Goal: Task Accomplishment & Management: Manage account settings

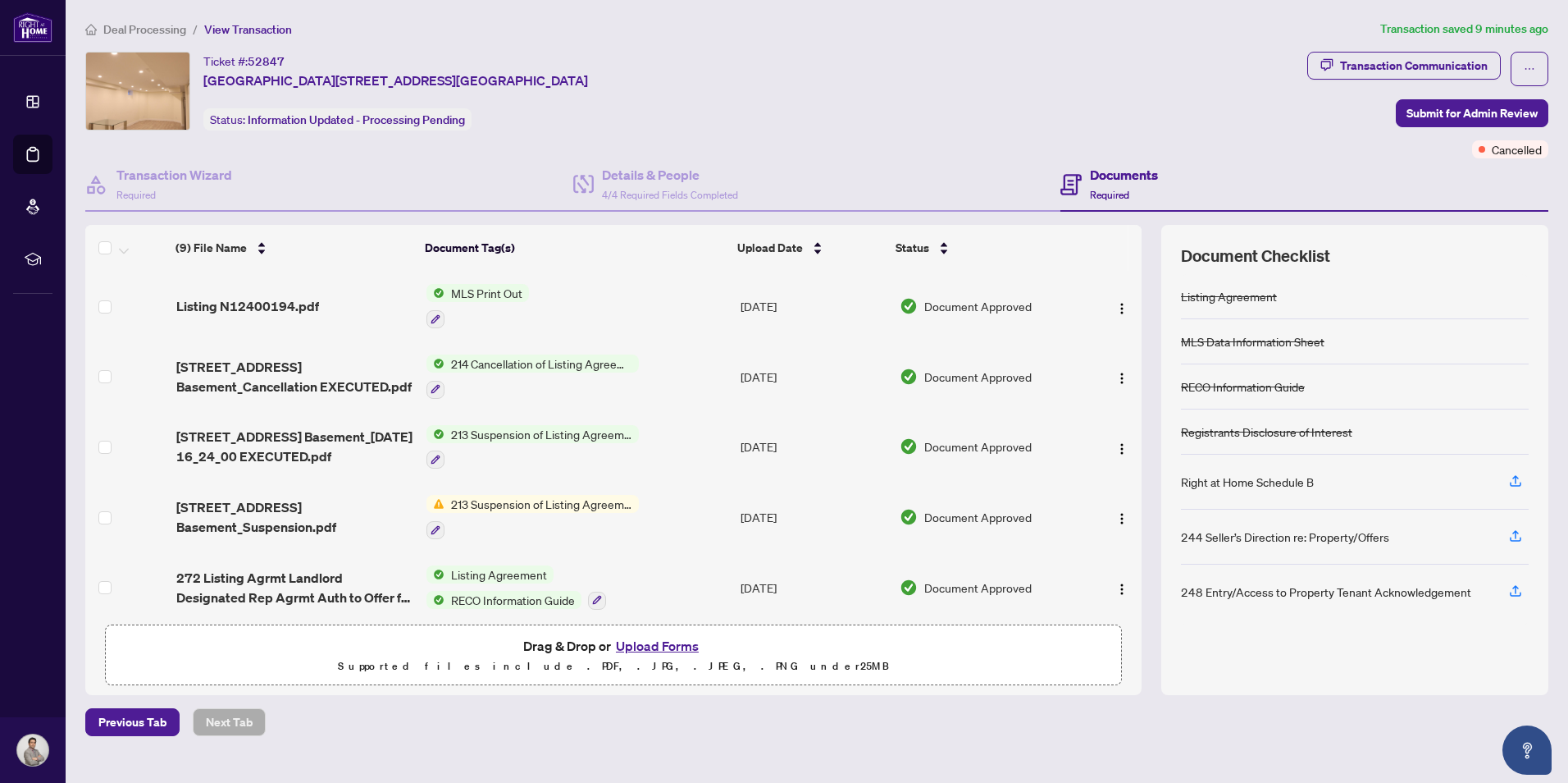
click at [466, 292] on span "MLS Print Out" at bounding box center [486, 292] width 84 height 18
click at [1009, 306] on span "Document Approved" at bounding box center [978, 306] width 107 height 18
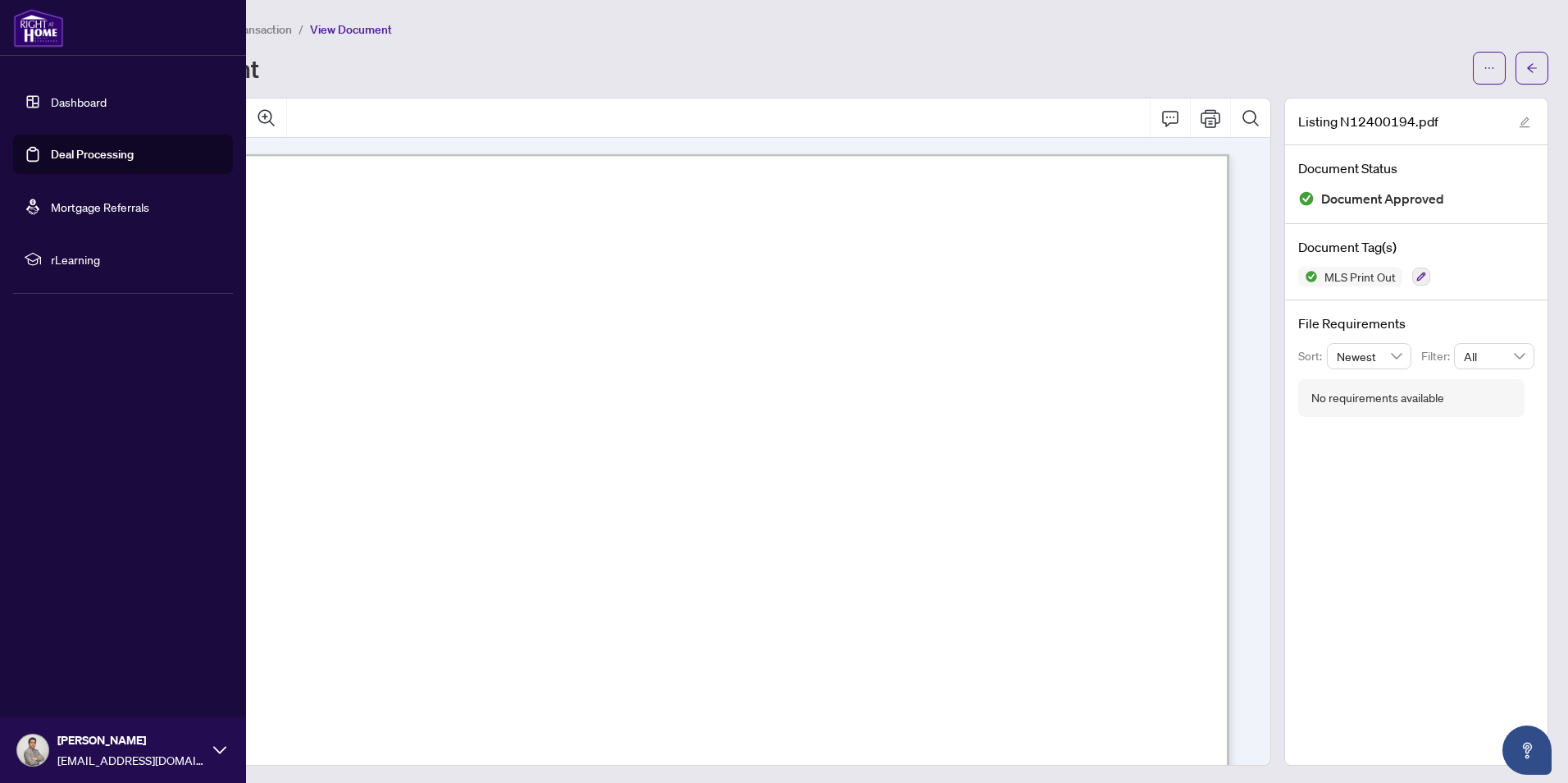
click at [59, 147] on link "Deal Processing" at bounding box center [93, 154] width 83 height 15
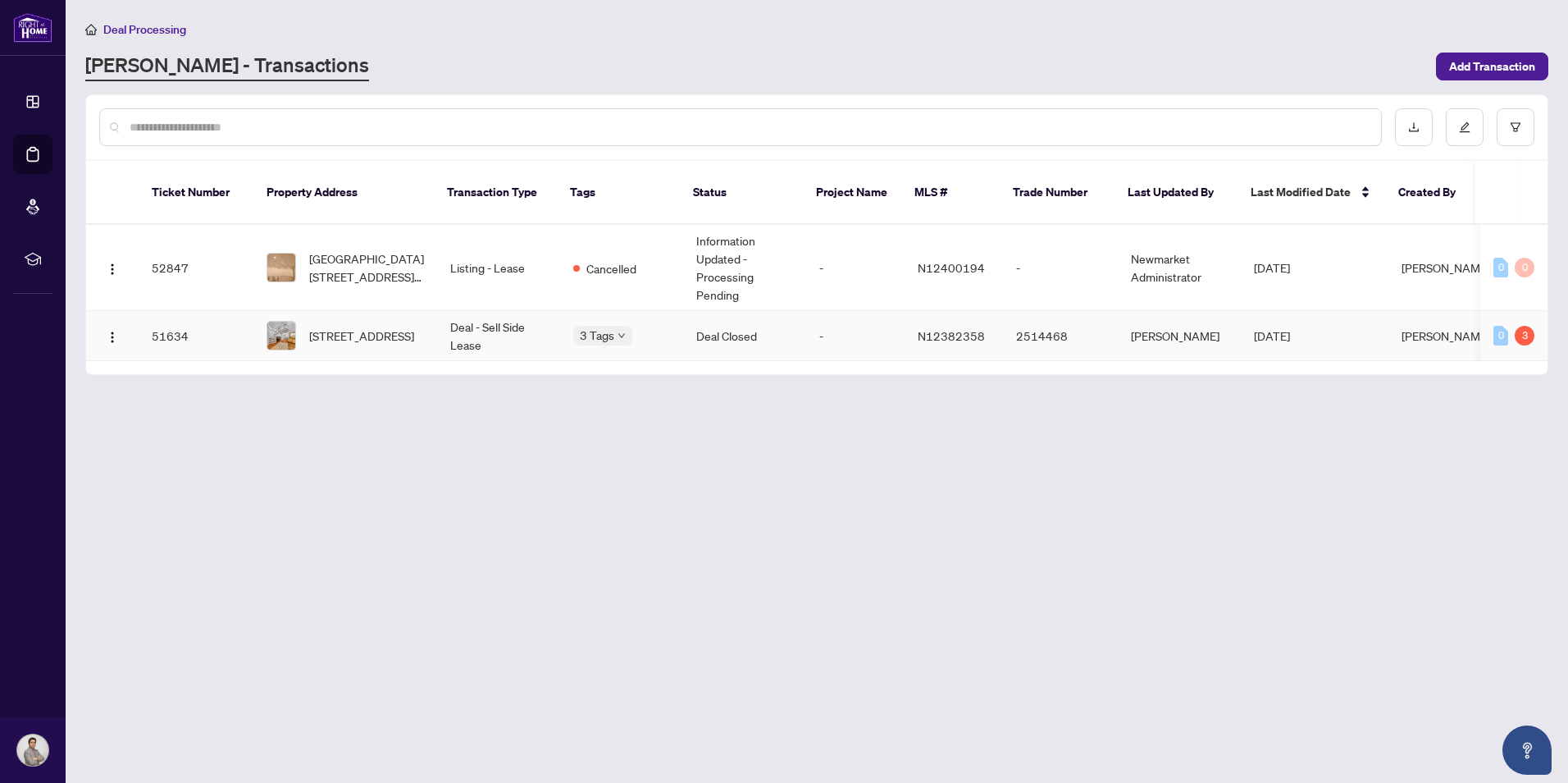
click at [1439, 343] on span "[PERSON_NAME]" at bounding box center [1446, 335] width 89 height 15
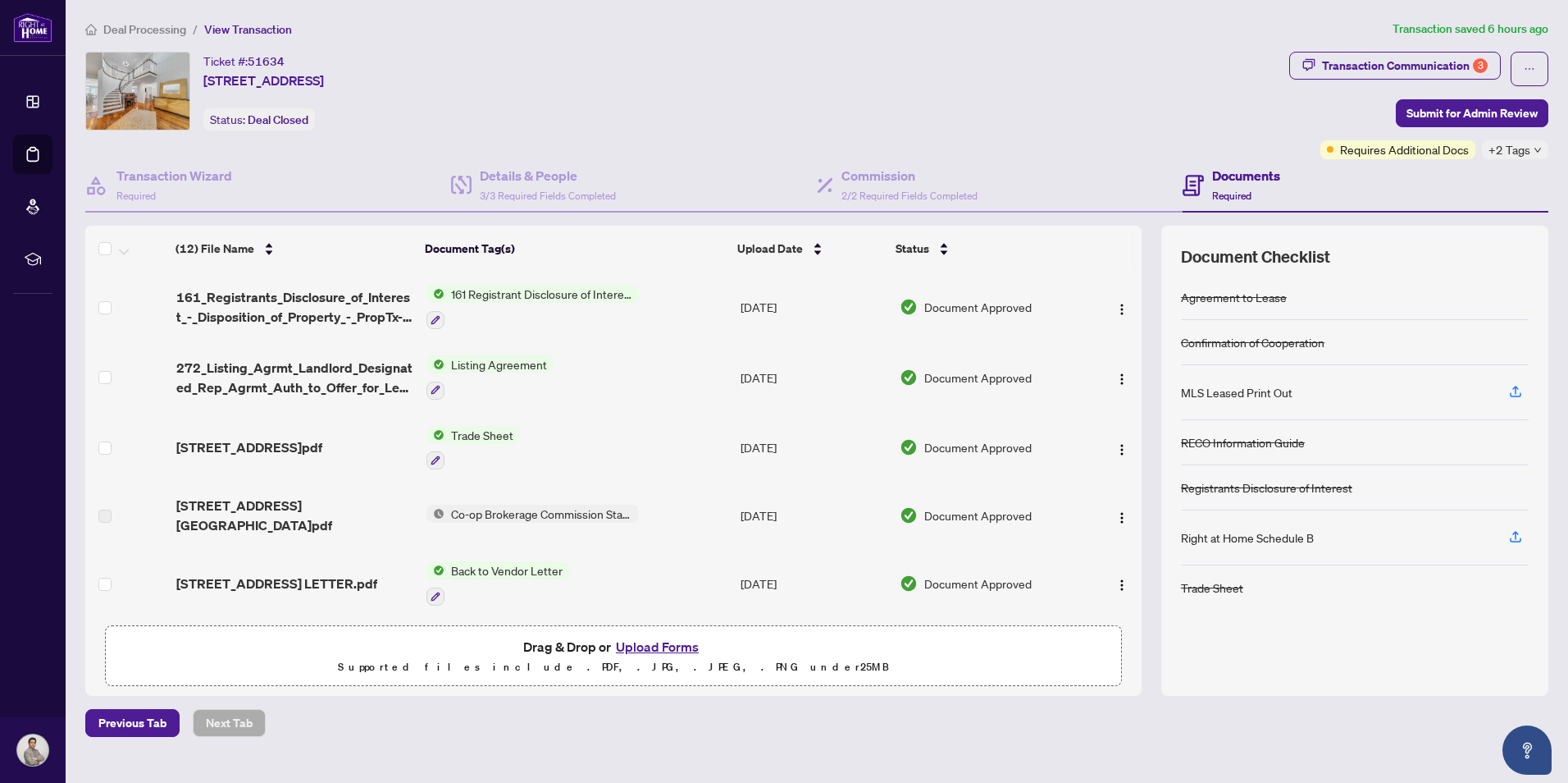
click at [1466, 47] on div "Deal Processing / View Transaction Transaction saved 6 hours ago Ticket #: 5163…" at bounding box center [817, 377] width 1477 height 717
click at [1462, 71] on div "Transaction Communication 3" at bounding box center [1404, 65] width 166 height 26
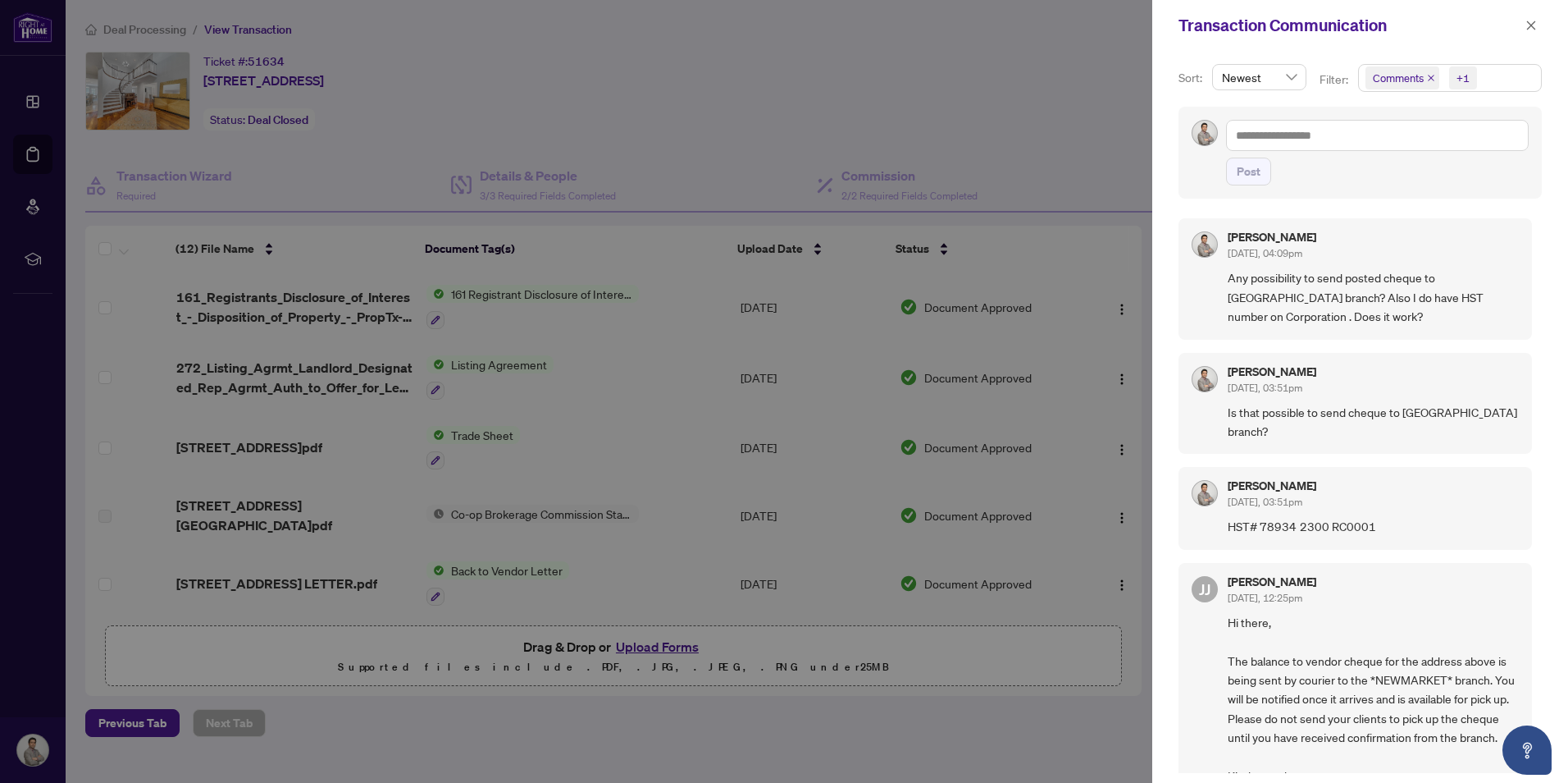
click at [776, 138] on div at bounding box center [784, 391] width 1568 height 783
click at [341, 407] on div at bounding box center [784, 391] width 1568 height 783
drag, startPoint x: 992, startPoint y: 145, endPoint x: 1064, endPoint y: 270, distance: 144.3
click at [995, 145] on div at bounding box center [784, 391] width 1568 height 783
click at [1531, 21] on icon "close" at bounding box center [1531, 25] width 12 height 12
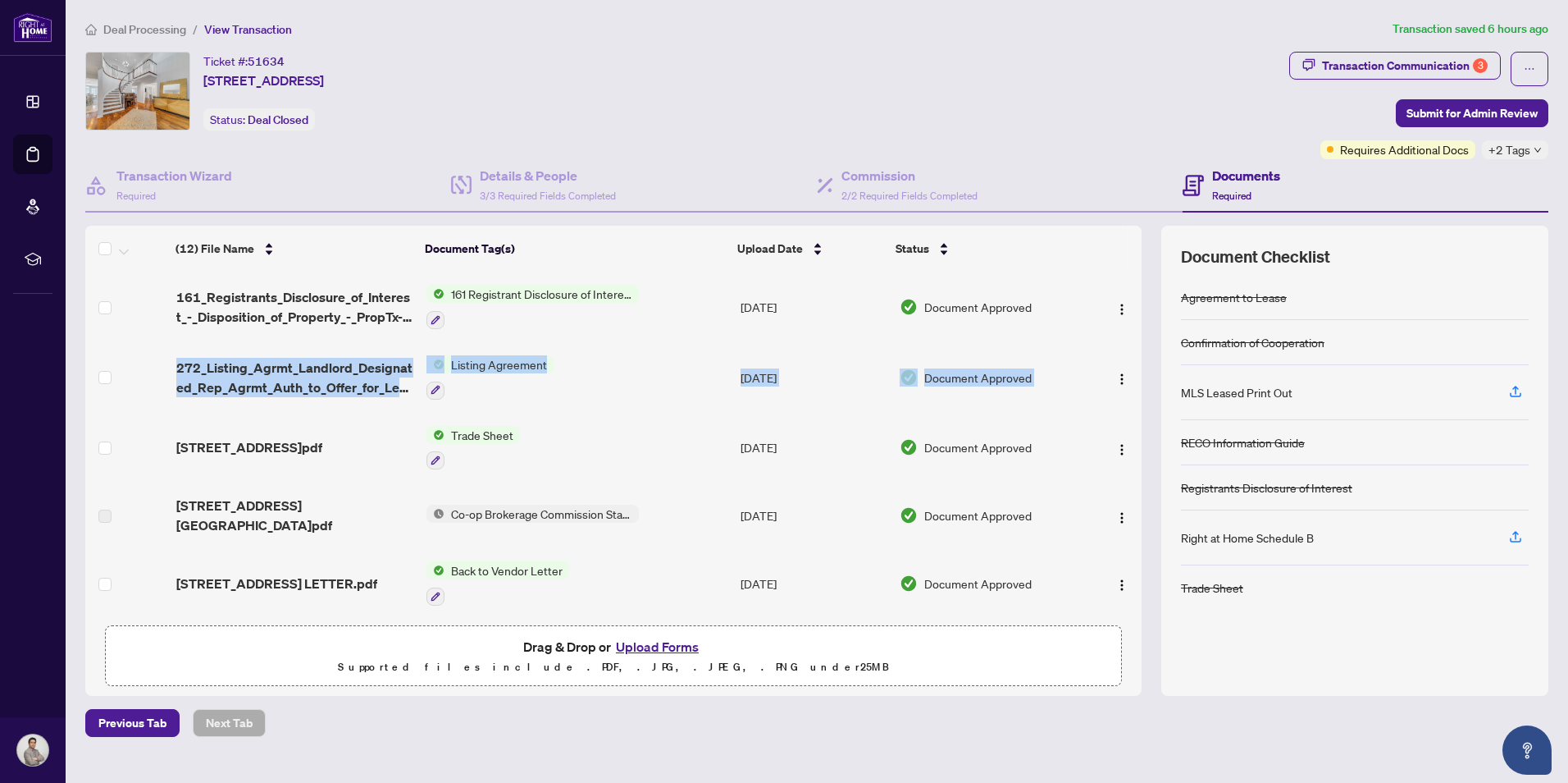
drag, startPoint x: 1134, startPoint y: 312, endPoint x: 1127, endPoint y: 354, distance: 42.6
click at [1127, 354] on tbody "(12) File Name Document Tag(s) Upload Date Status 161_Registrants_Disclosure_of…" at bounding box center [614, 691] width 1057 height 838
drag, startPoint x: 1127, startPoint y: 354, endPoint x: 1135, endPoint y: 342, distance: 14.4
click at [1135, 342] on td at bounding box center [1114, 376] width 55 height 71
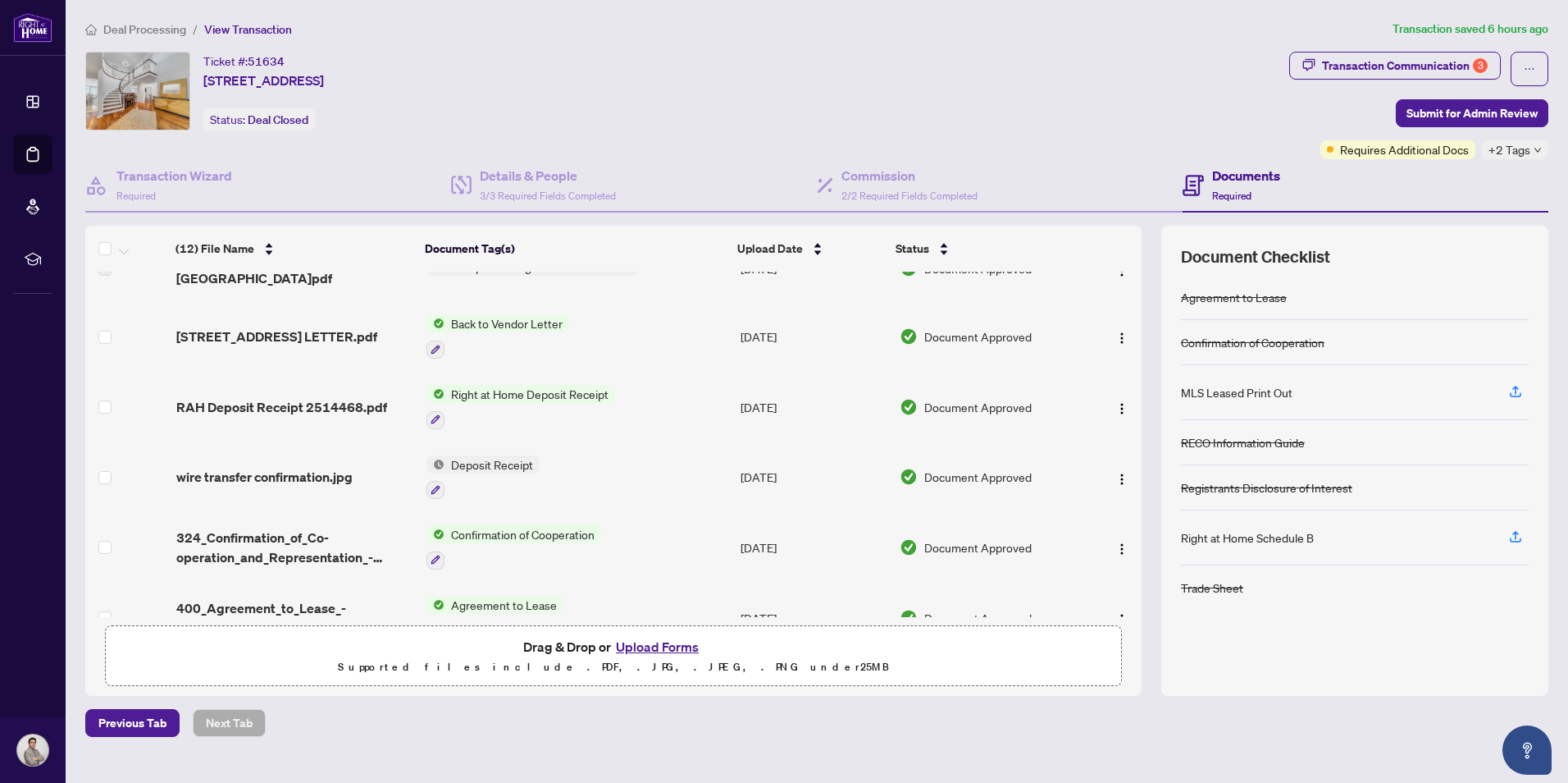
scroll to position [473, 0]
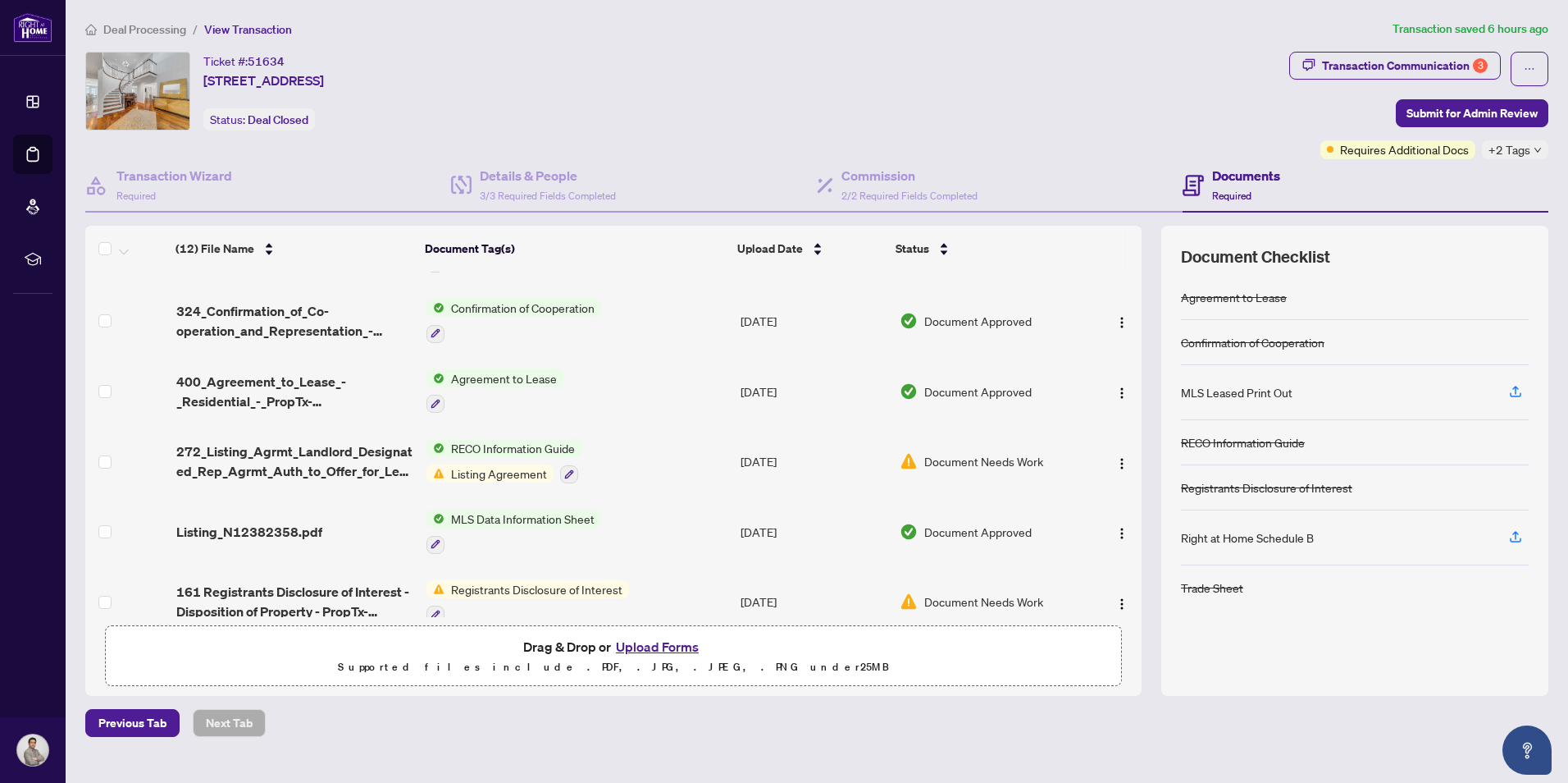
click at [607, 503] on td "MLS Data Information Sheet" at bounding box center [577, 531] width 314 height 71
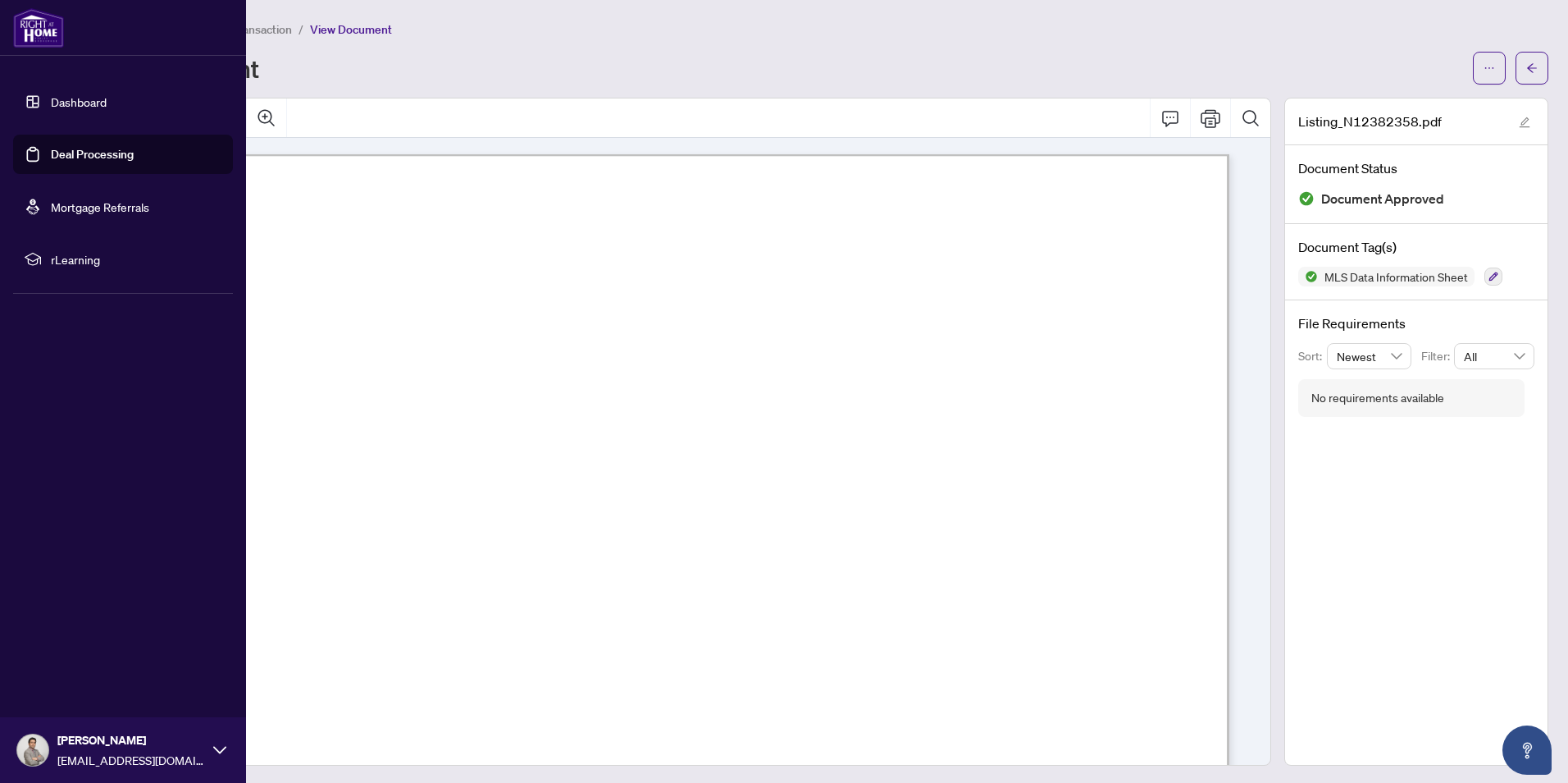
click at [75, 154] on link "Deal Processing" at bounding box center [93, 154] width 83 height 15
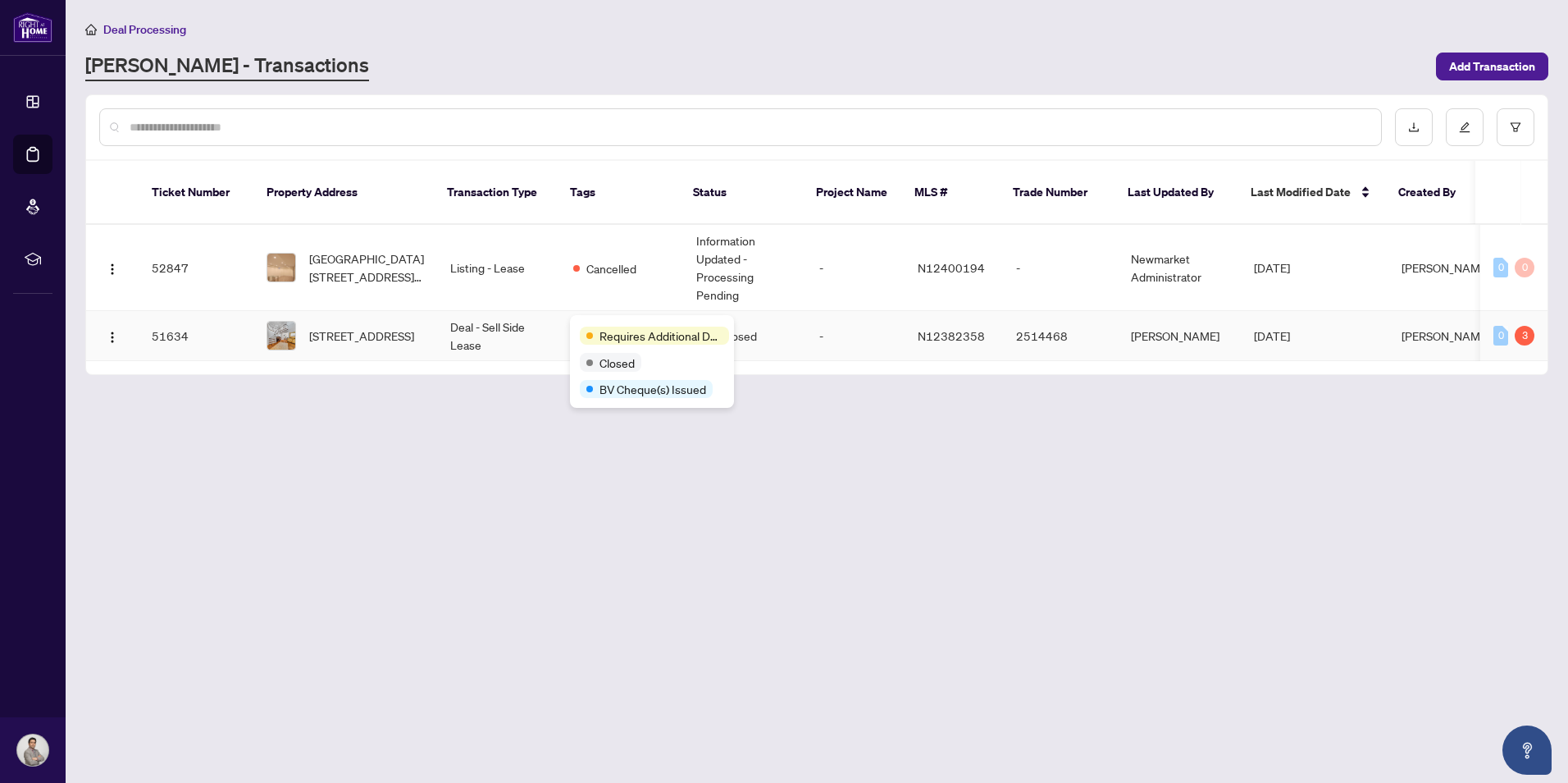
click at [619, 320] on body "Dashboard Deal Processing Mortgage Referrals rLearning Hooman Abedan-Pourkoushk…" at bounding box center [784, 391] width 1568 height 783
click at [1457, 321] on td "[PERSON_NAME]" at bounding box center [1446, 336] width 115 height 50
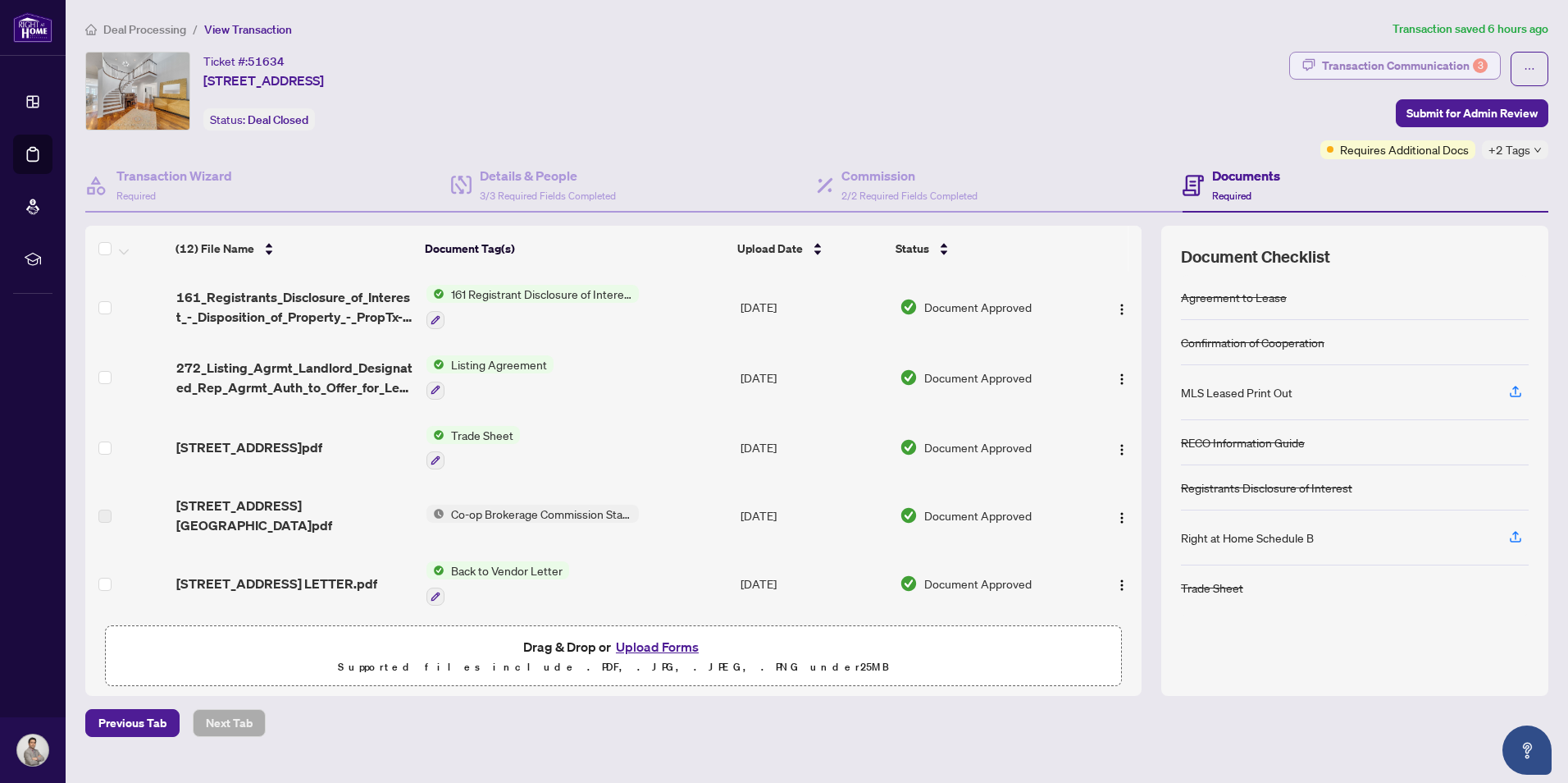
click at [1475, 72] on div "Transaction Communication 3" at bounding box center [1404, 65] width 166 height 26
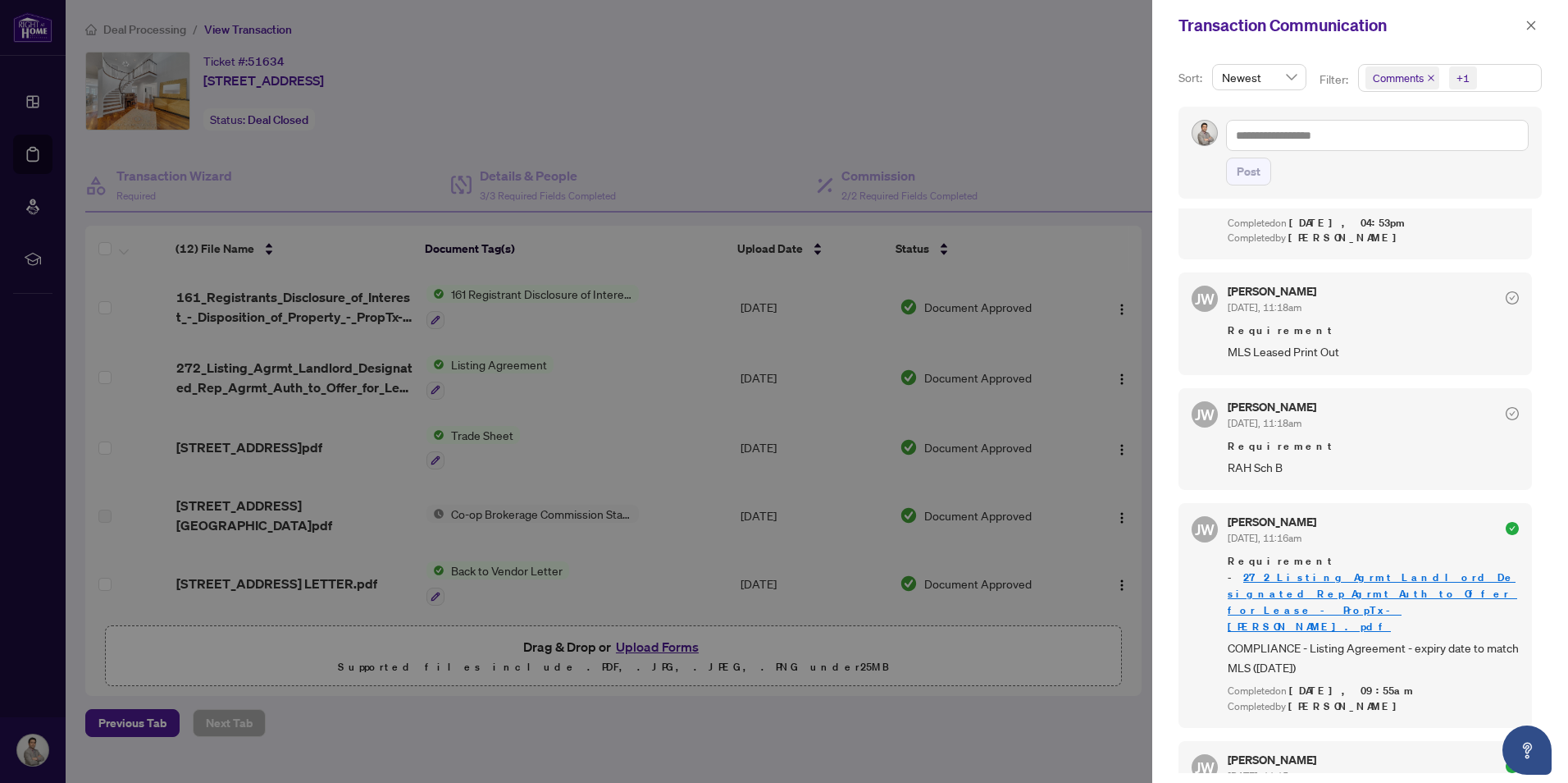
scroll to position [2379, 0]
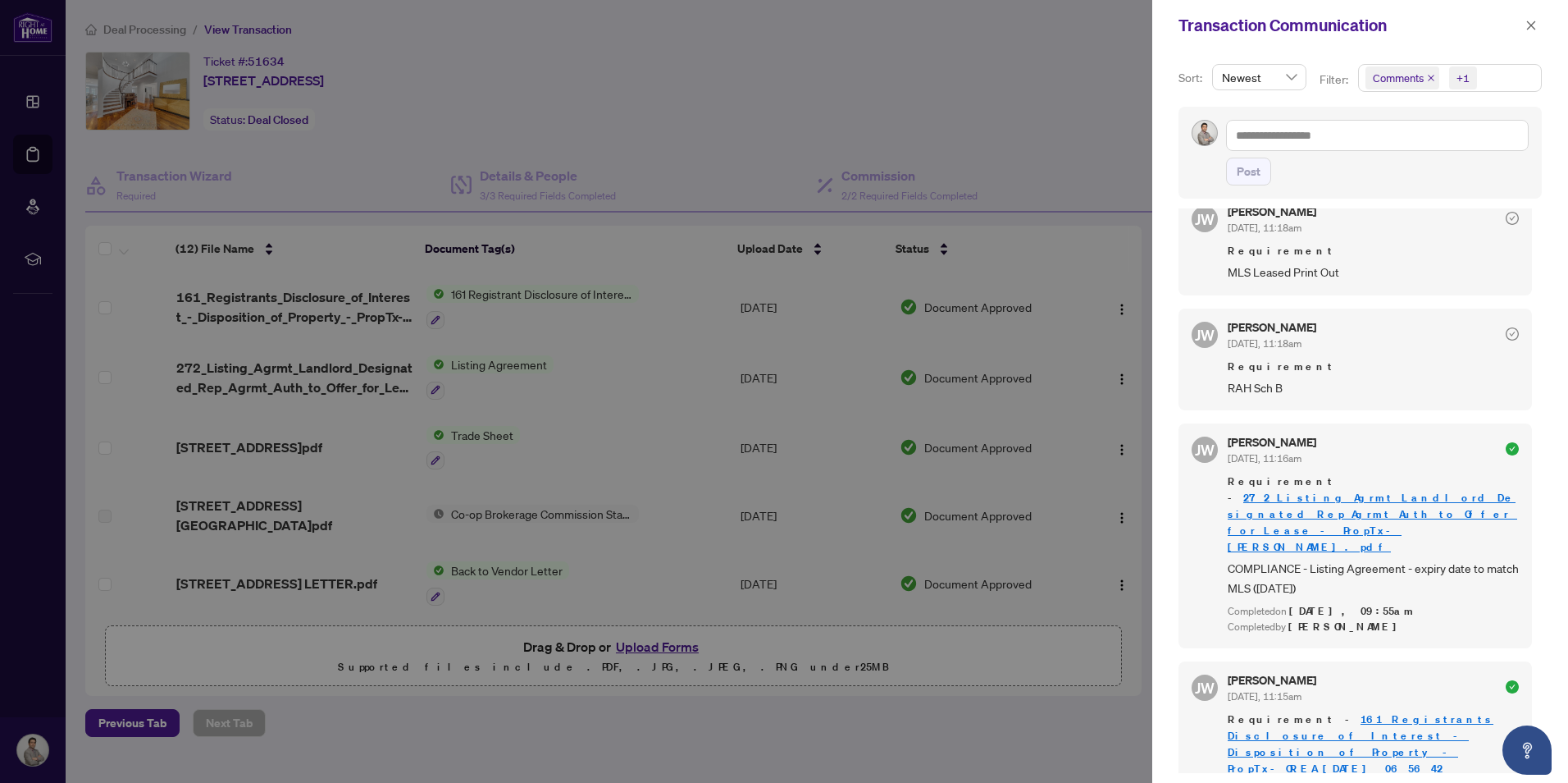
click at [435, 611] on div at bounding box center [784, 391] width 1568 height 783
click at [1147, 354] on div at bounding box center [784, 391] width 1568 height 783
click at [1527, 23] on icon "close" at bounding box center [1531, 25] width 12 height 12
